Goal: Task Accomplishment & Management: Manage account settings

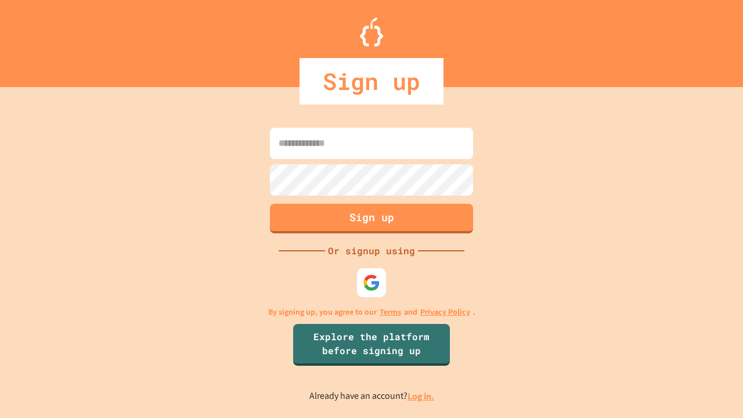
click at [421, 396] on link "Log in." at bounding box center [420, 396] width 27 height 12
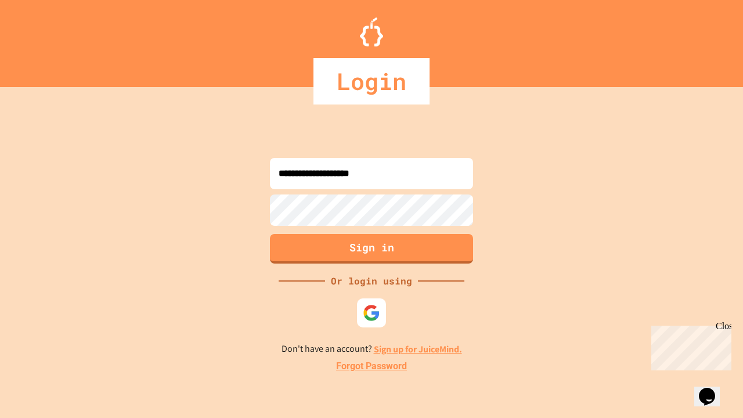
type input "**********"
